Goal: Information Seeking & Learning: Learn about a topic

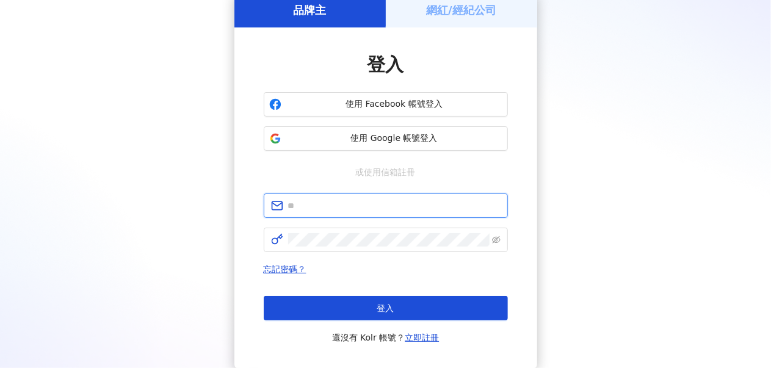
drag, startPoint x: 339, startPoint y: 206, endPoint x: 338, endPoint y: 213, distance: 7.4
click at [339, 206] on input "text" at bounding box center [394, 205] width 212 height 13
type input "**********"
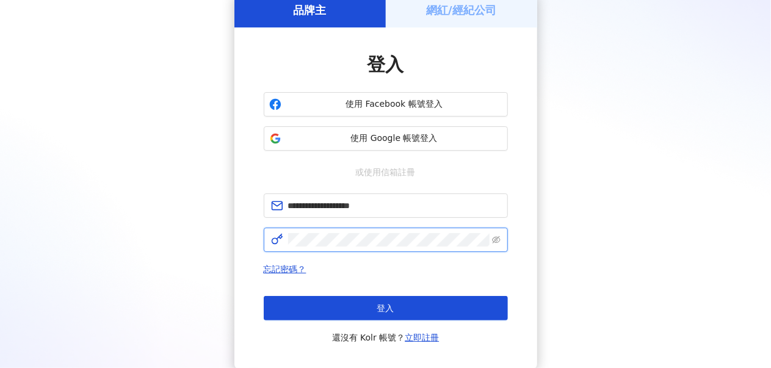
click button "登入" at bounding box center [386, 308] width 244 height 24
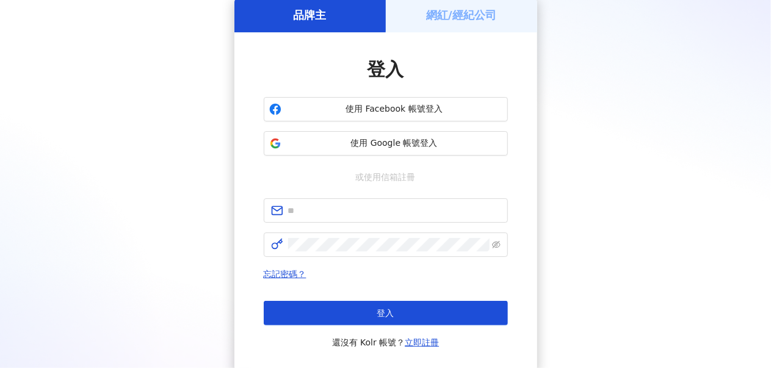
scroll to position [61, 0]
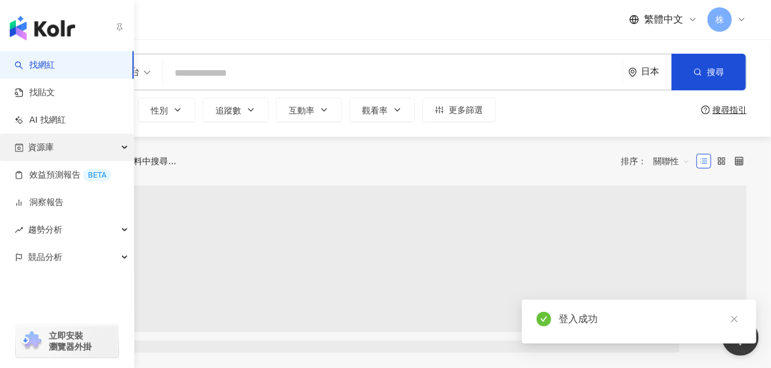
click at [48, 141] on span "資源庫" at bounding box center [41, 147] width 26 height 27
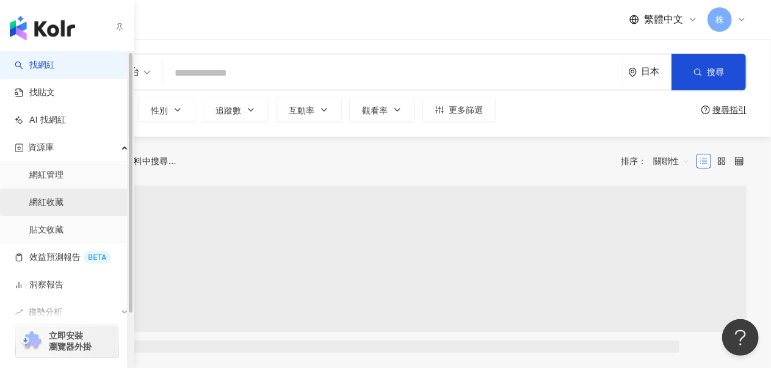
click at [56, 200] on link "網紅收藏" at bounding box center [46, 203] width 34 height 12
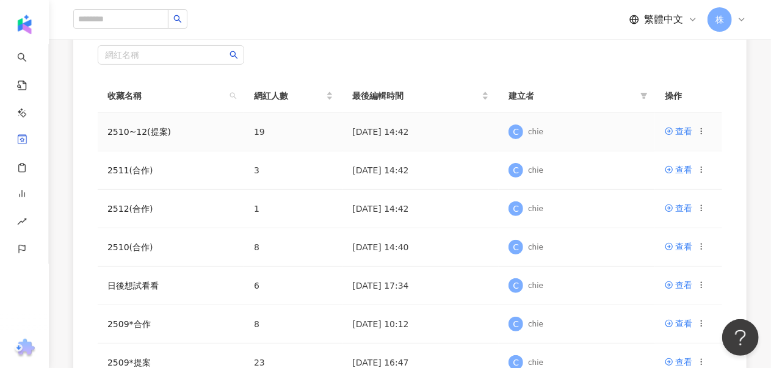
scroll to position [183, 0]
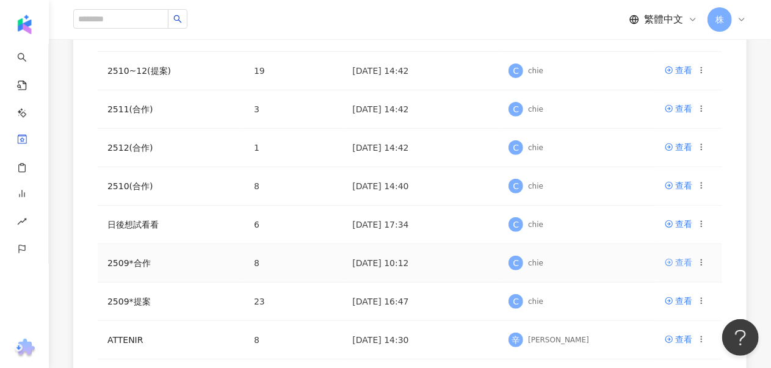
click at [680, 260] on div "查看" at bounding box center [683, 262] width 17 height 13
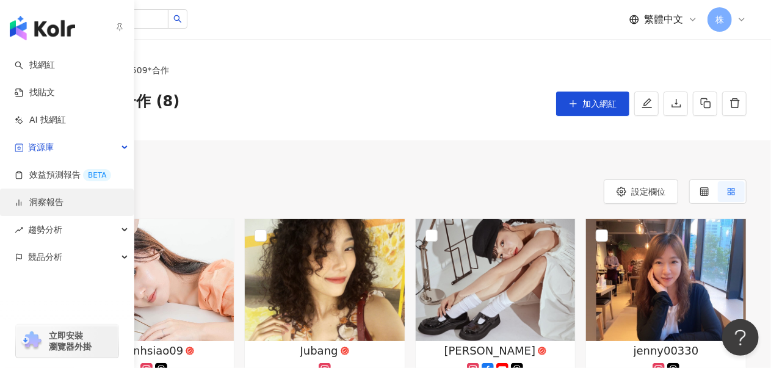
click at [57, 201] on link "洞察報告" at bounding box center [39, 203] width 49 height 12
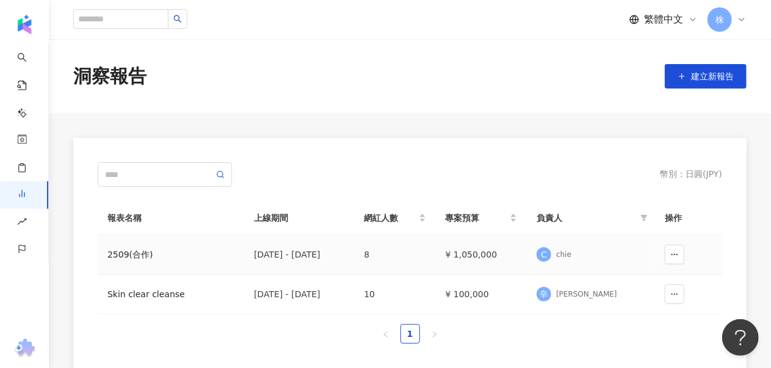
click at [122, 248] on div "2509(合作)" at bounding box center [170, 254] width 127 height 13
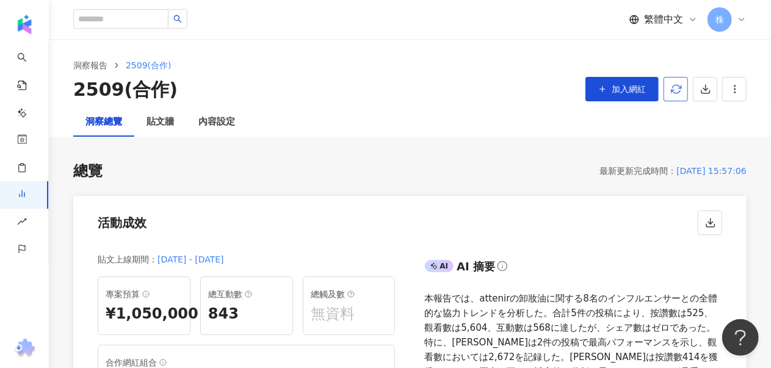
click at [679, 91] on icon "button" at bounding box center [676, 89] width 11 height 11
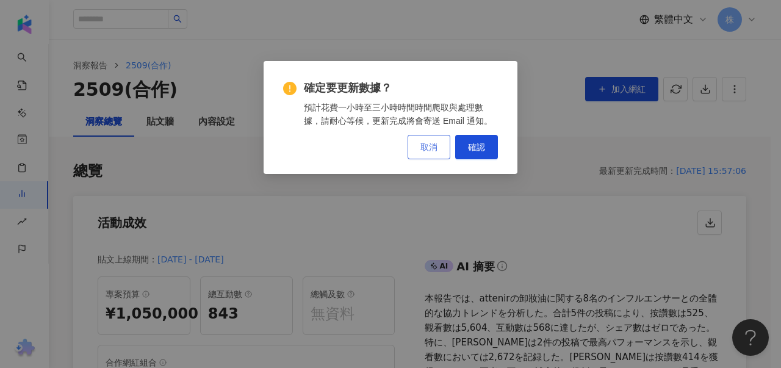
click at [431, 145] on span "取消" at bounding box center [429, 147] width 17 height 10
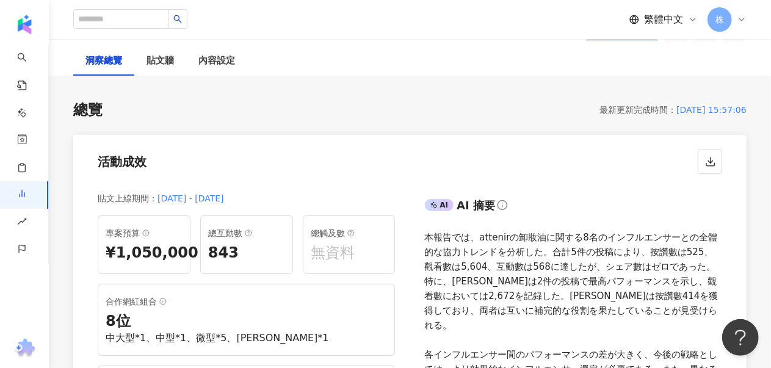
scroll to position [122, 0]
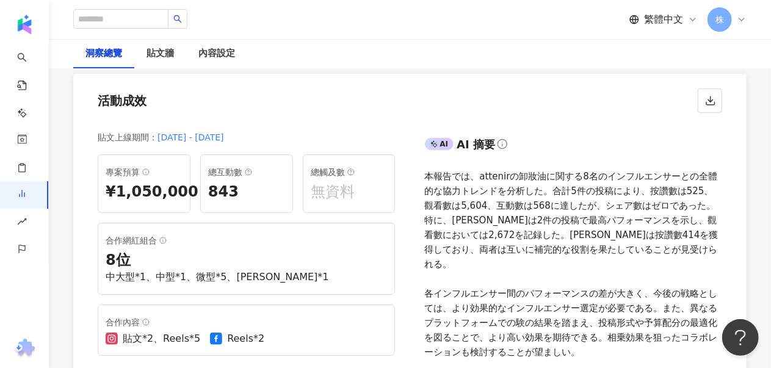
click at [546, 209] on div "本報告では、attenirの卸妝油に関する8名のインフルエンサーとの全體的な協力トレンドを分析した。合計5件の投稿により、按讚數は525、觀看數は5,604、…" at bounding box center [574, 264] width 298 height 190
click at [498, 180] on div "本報告では、attenirの卸妝油に関する8名のインフルエンサーとの全體的な協力トレンドを分析した。合計5件の投稿により、按讚數は525、觀看數は5,604、…" at bounding box center [574, 264] width 298 height 190
click at [491, 191] on div "本報告では、attenirの卸妝油に関する8名のインフルエンサーとの全體的な協力トレンドを分析した。合計5件の投稿により、按讚數は525、觀看數は5,604、…" at bounding box center [574, 264] width 298 height 190
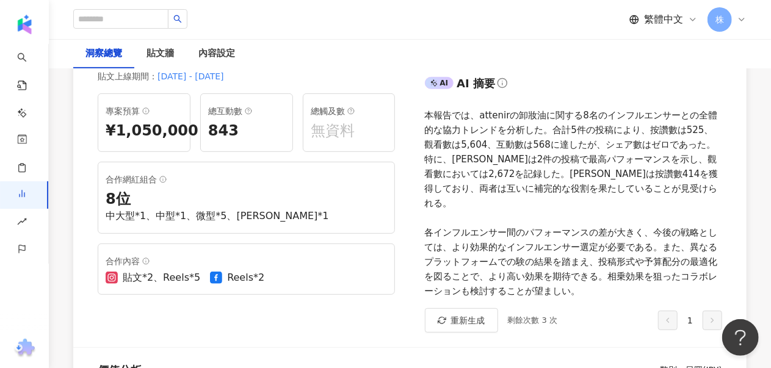
scroll to position [244, 0]
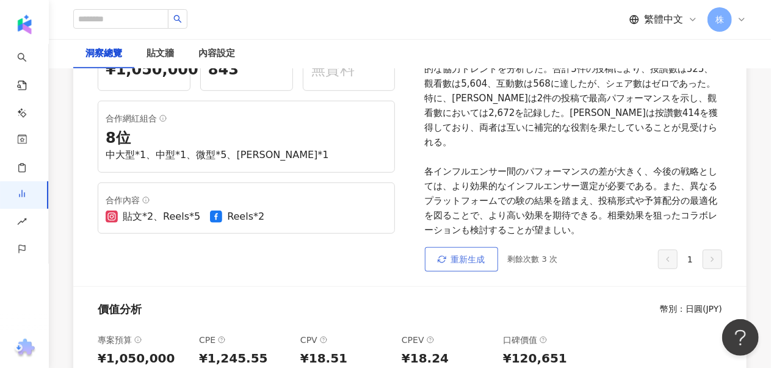
click at [471, 255] on span "重新生成" at bounding box center [468, 260] width 34 height 10
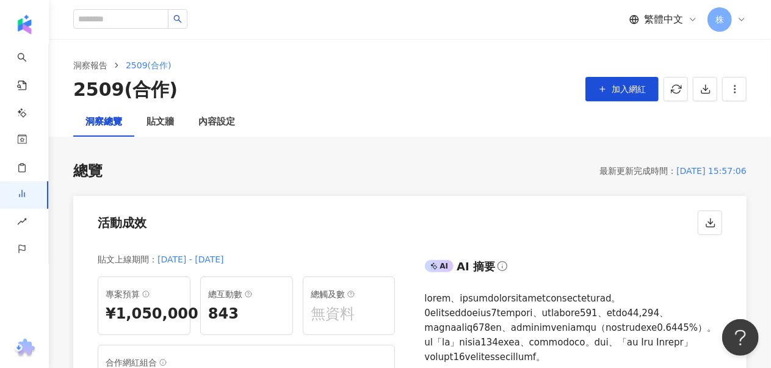
scroll to position [183, 0]
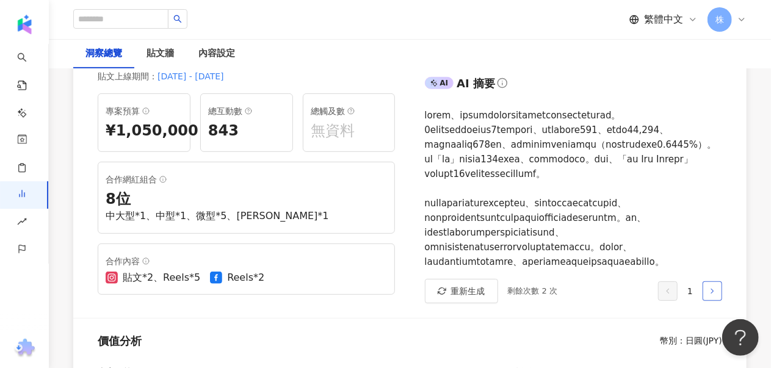
click at [715, 295] on icon "button" at bounding box center [712, 291] width 9 height 9
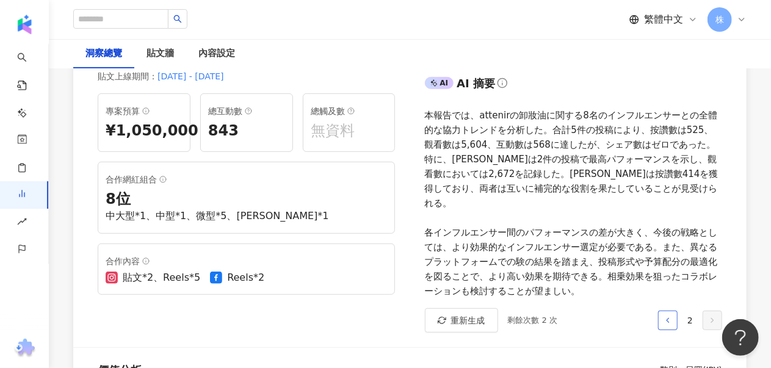
click at [666, 316] on span "button" at bounding box center [668, 321] width 9 height 10
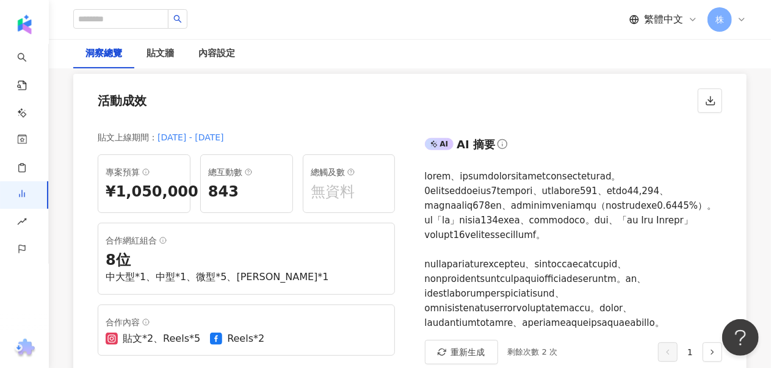
scroll to position [0, 0]
